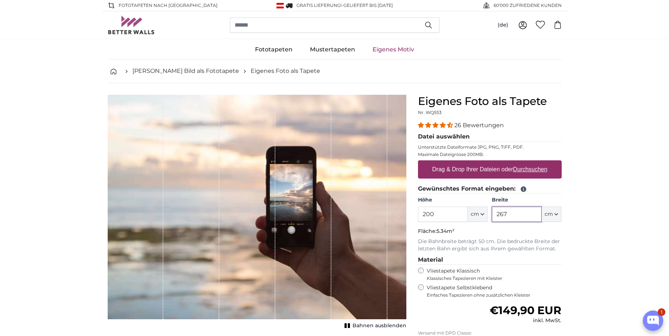
drag, startPoint x: 535, startPoint y: 214, endPoint x: 472, endPoint y: 213, distance: 63.4
click at [472, 213] on div "Höhe 200 ft cm Centimeter (cm) Inches (inch) Feet (ft. in.) Breite 267 ft cm Ce…" at bounding box center [490, 208] width 144 height 25
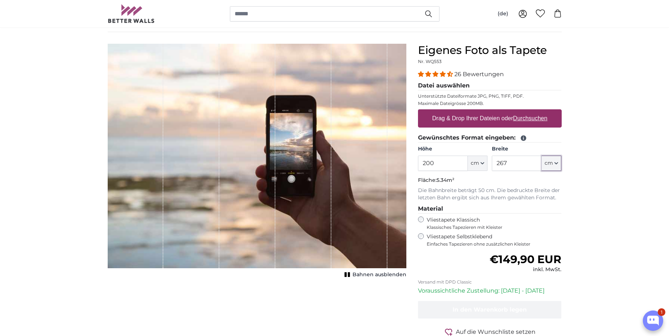
scroll to position [131, 0]
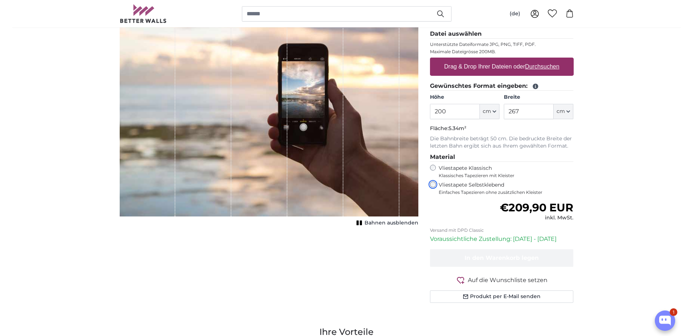
scroll to position [87, 0]
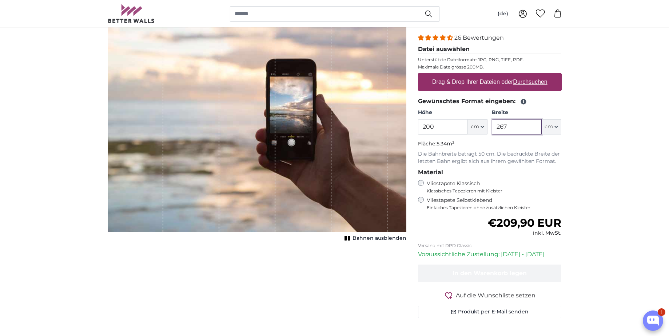
click at [500, 126] on input "267" at bounding box center [517, 126] width 50 height 15
click at [497, 134] on input "267" at bounding box center [517, 126] width 50 height 15
type input "150"
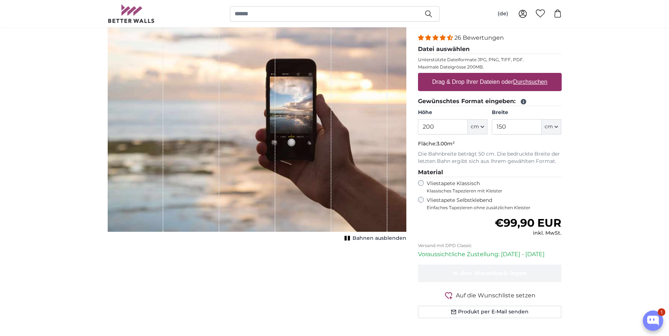
click at [350, 238] on rect "1 of 1" at bounding box center [349, 237] width 2 height 5
